Goal: Information Seeking & Learning: Learn about a topic

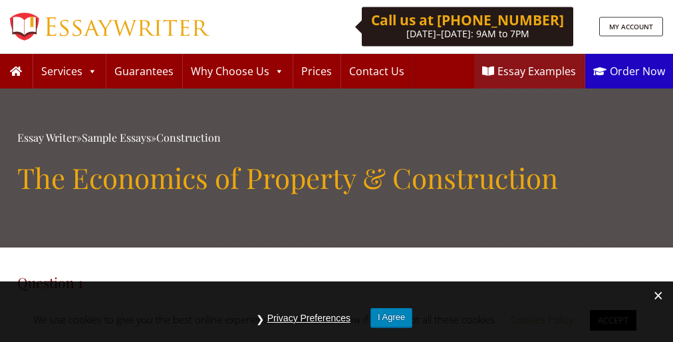
click at [337, 171] on h1 "The Economics of Property & Construction" at bounding box center [336, 177] width 638 height 33
click at [392, 317] on button "I Agree" at bounding box center [391, 317] width 42 height 19
click at [337, 171] on h1 "The Economics of Property & Construction" at bounding box center [336, 177] width 638 height 33
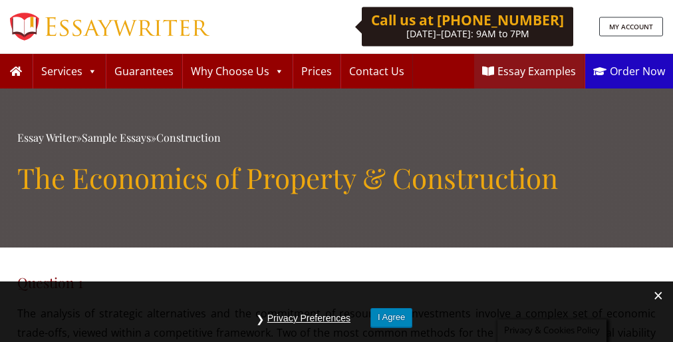
click at [337, 171] on h1 "The Economics of Property & Construction" at bounding box center [336, 177] width 638 height 33
click at [392, 317] on button "I Agree" at bounding box center [391, 317] width 42 height 19
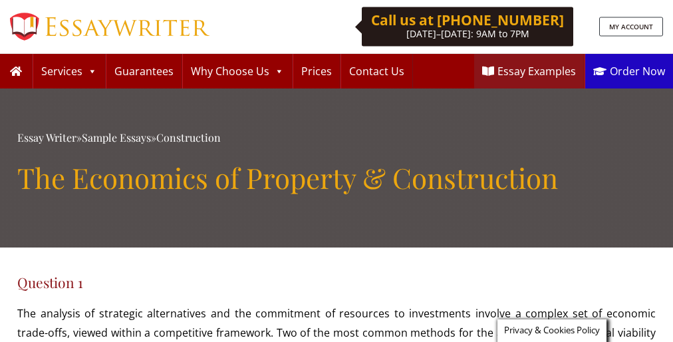
click at [337, 171] on h1 "The Economics of Property & Construction" at bounding box center [336, 177] width 638 height 33
click at [550, 331] on span "Privacy & Cookies Policy" at bounding box center [552, 330] width 96 height 12
